Goal: Transaction & Acquisition: Purchase product/service

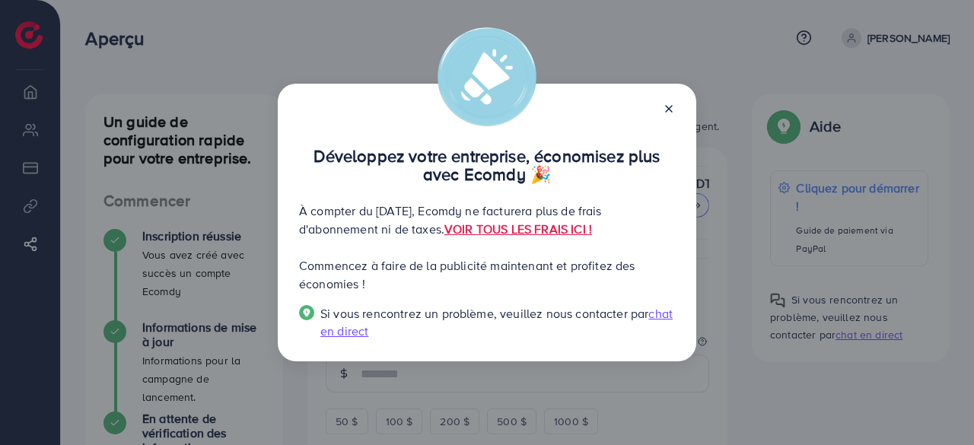
click at [668, 112] on icon at bounding box center [669, 109] width 12 height 12
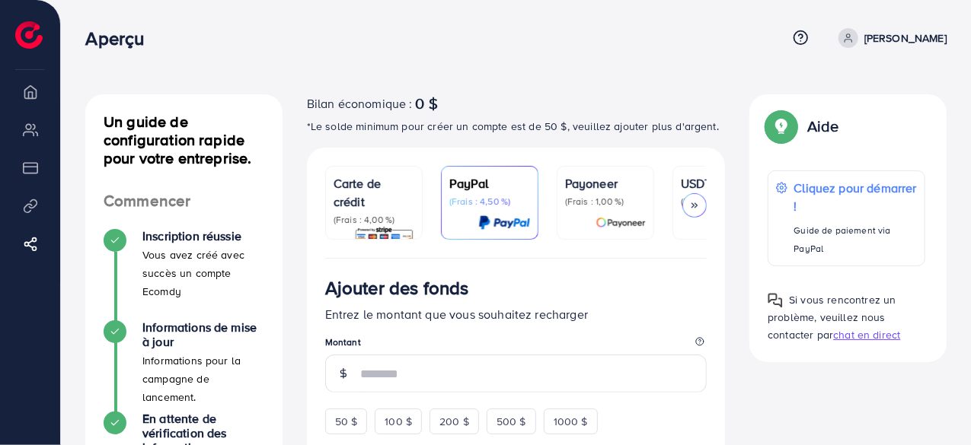
click at [695, 204] on icon at bounding box center [694, 205] width 11 height 11
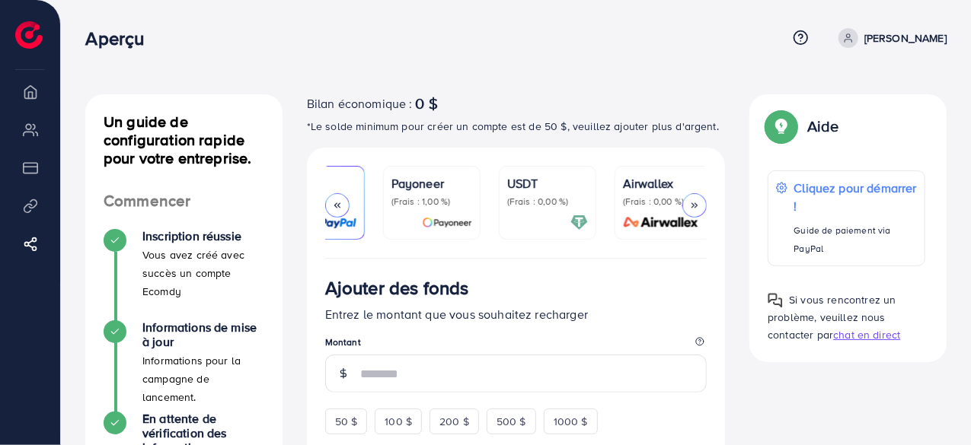
scroll to position [0, 178]
click at [332, 202] on icon at bounding box center [337, 205] width 11 height 11
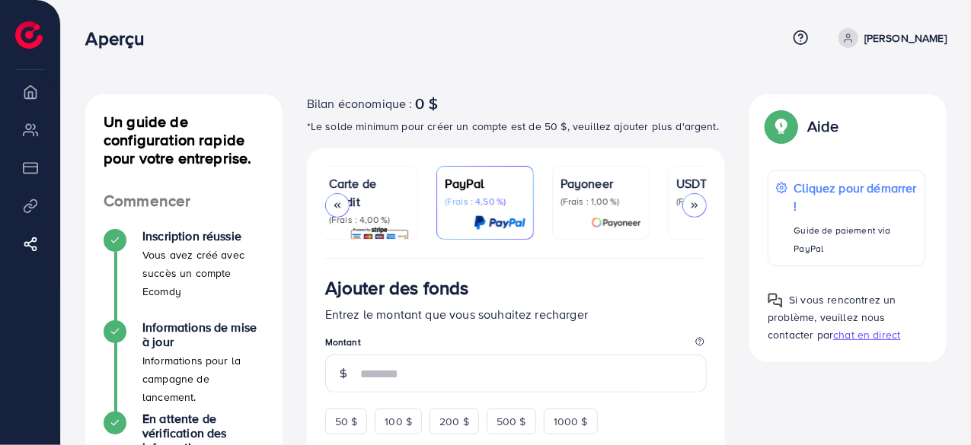
scroll to position [0, 0]
click at [419, 113] on font "0 $" at bounding box center [427, 103] width 22 height 22
click at [696, 202] on icon at bounding box center [694, 205] width 11 height 11
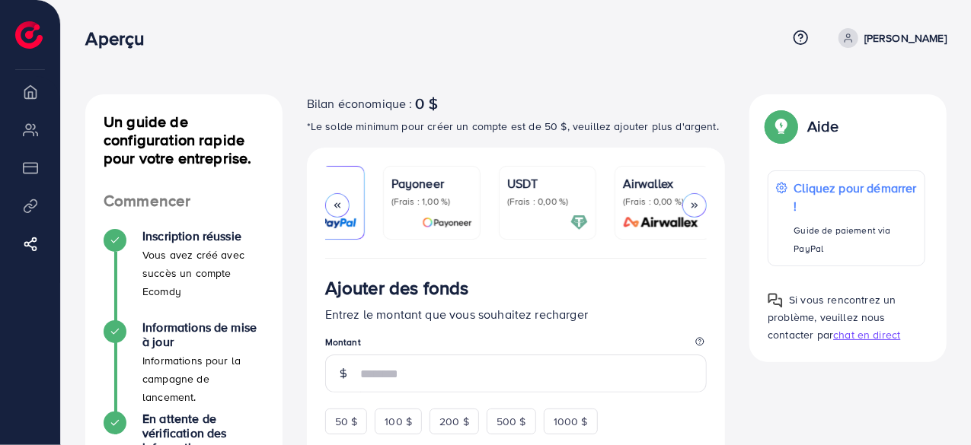
scroll to position [0, 178]
click at [339, 208] on polyline at bounding box center [338, 205] width 2 height 5
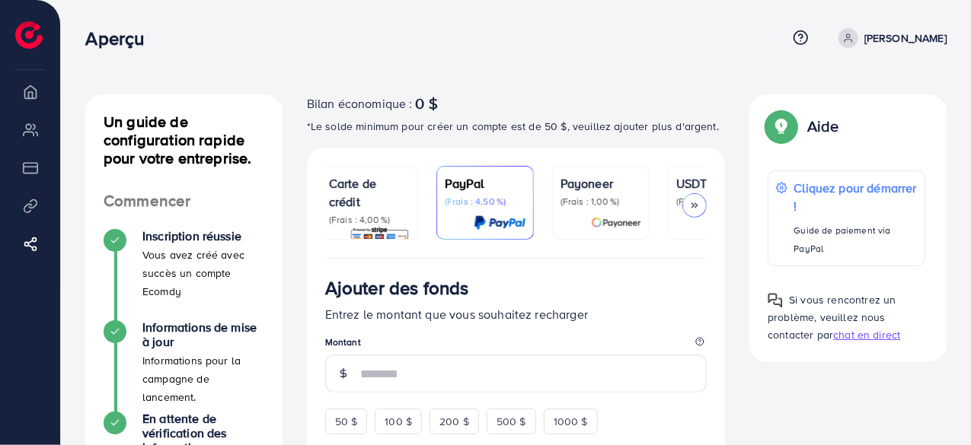
scroll to position [0, 0]
click at [492, 112] on div "Bilan économique : 0 $" at bounding box center [516, 103] width 419 height 18
click at [368, 214] on font "(Frais : 4,00 %)" at bounding box center [364, 219] width 62 height 13
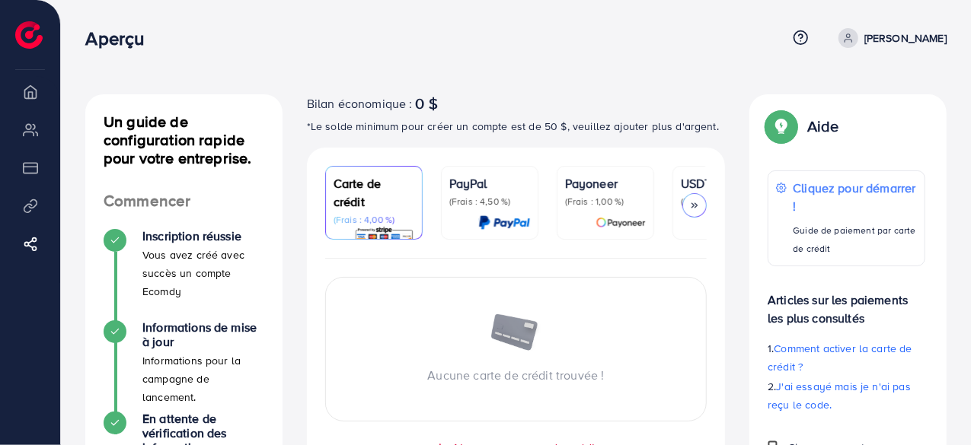
click at [696, 205] on icon at bounding box center [694, 205] width 11 height 11
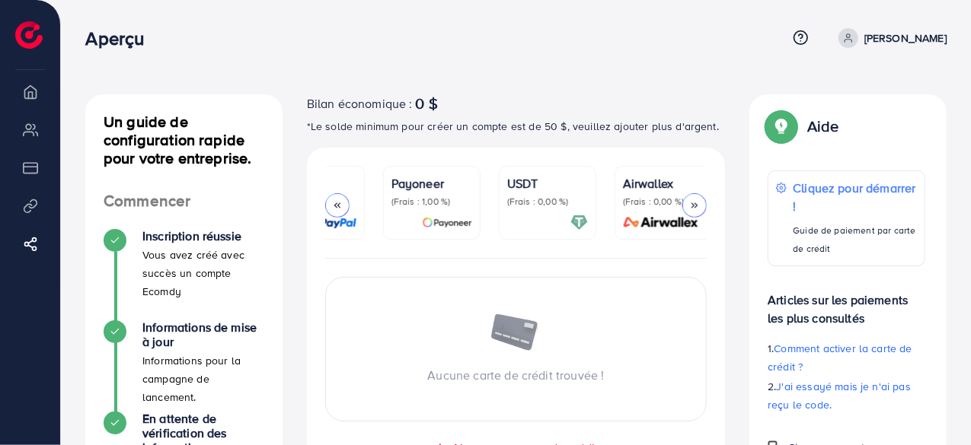
scroll to position [0, 178]
click at [336, 203] on icon at bounding box center [337, 205] width 11 height 11
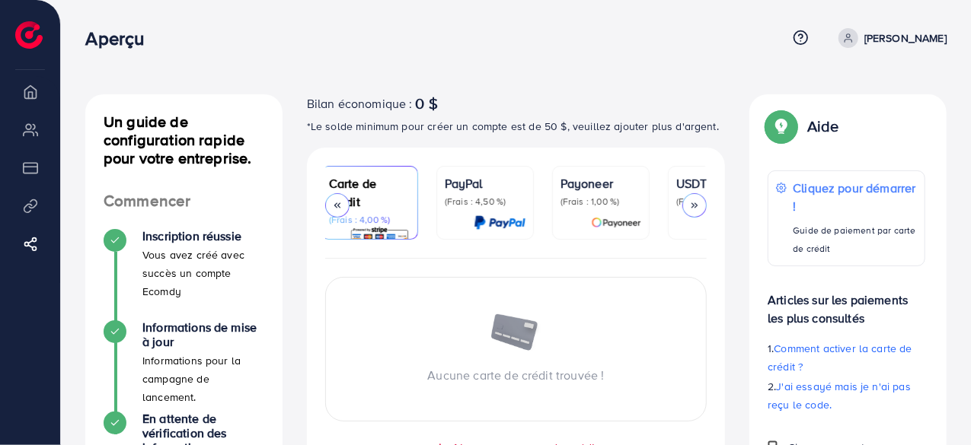
scroll to position [0, 0]
click at [460, 123] on font "*Le solde minimum pour créer un compte est de 50 $, veuillez ajouter plus d'arg…" at bounding box center [513, 126] width 412 height 15
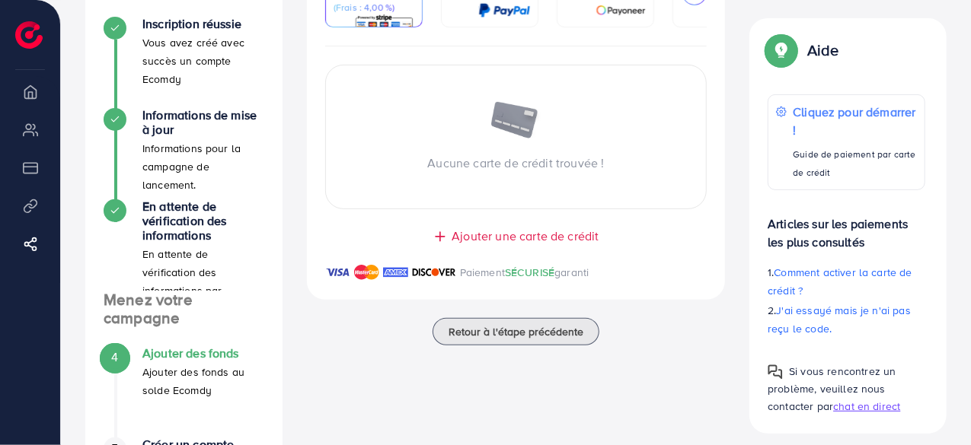
scroll to position [222, 0]
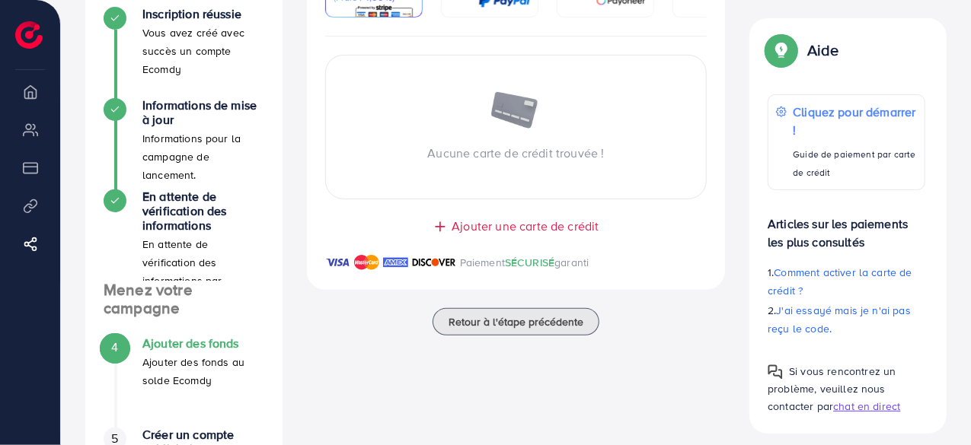
click at [518, 230] on font "Ajouter une carte de crédit" at bounding box center [524, 226] width 147 height 17
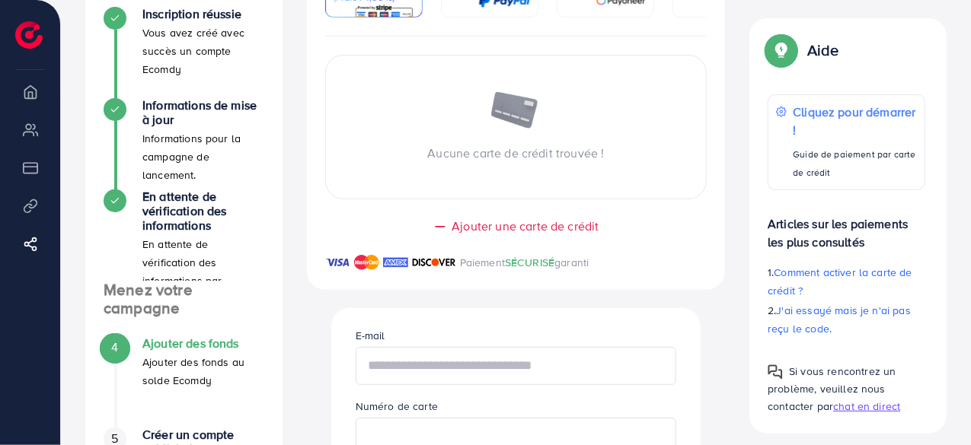
click at [441, 375] on input "text" at bounding box center [515, 366] width 321 height 38
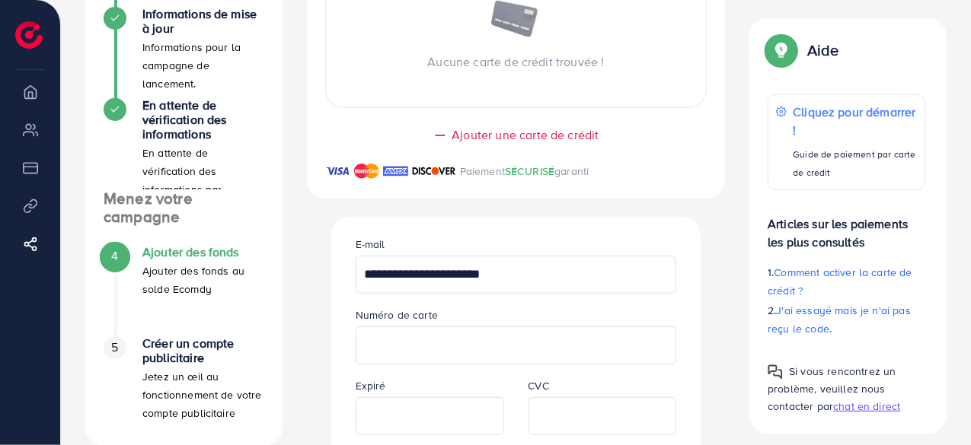
scroll to position [406, 0]
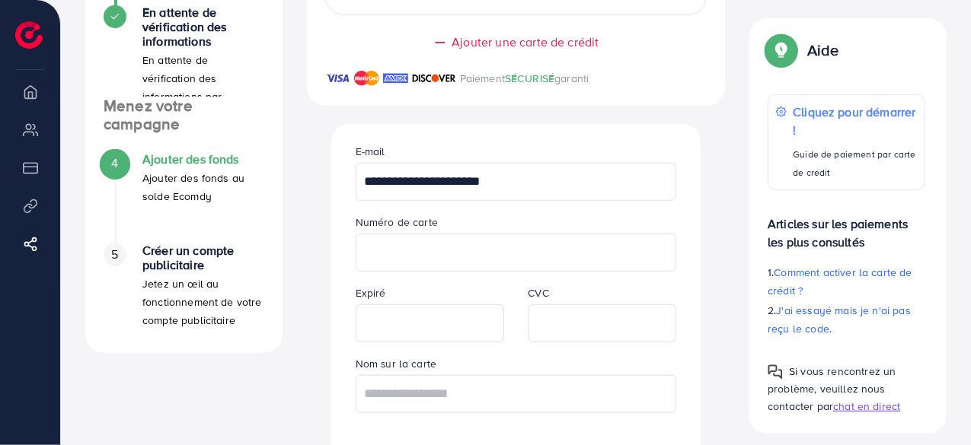
type input "**********"
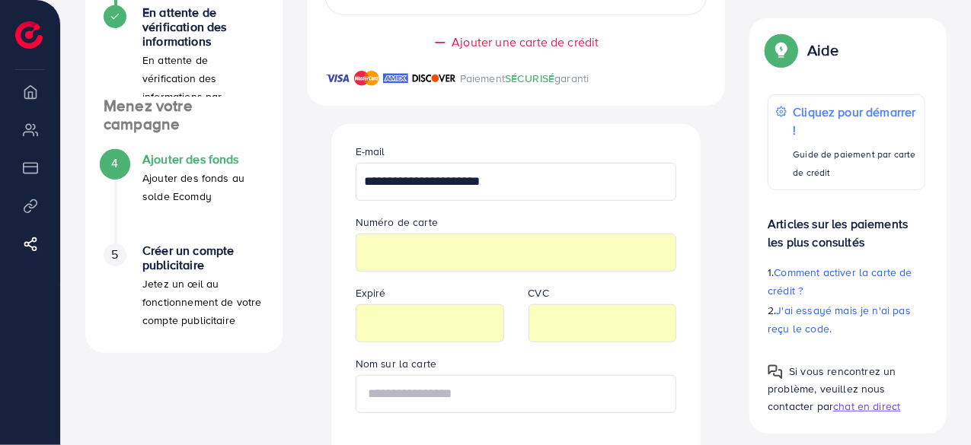
type input "**********"
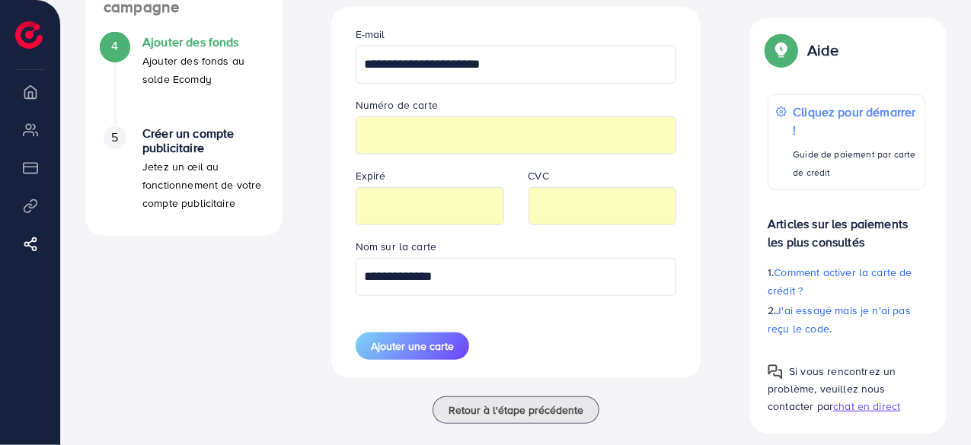
scroll to position [533, 0]
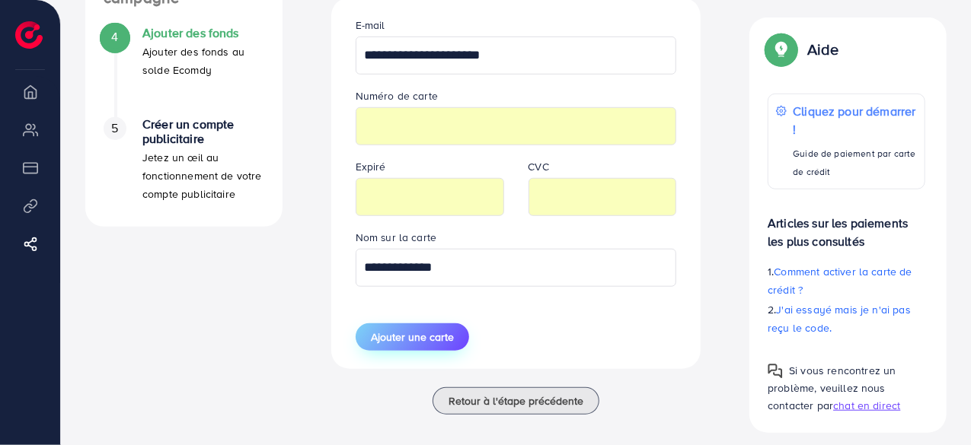
click at [429, 340] on font "Ajouter une carte" at bounding box center [412, 337] width 83 height 15
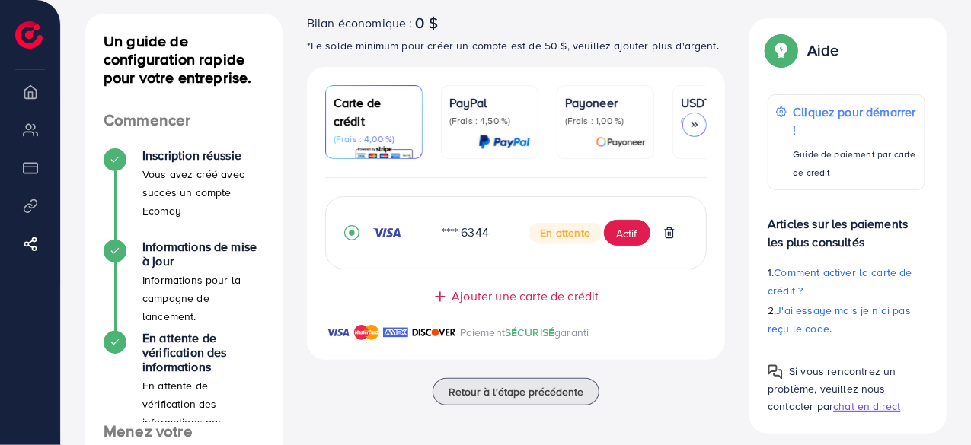
scroll to position [76, 0]
